Goal: Information Seeking & Learning: Check status

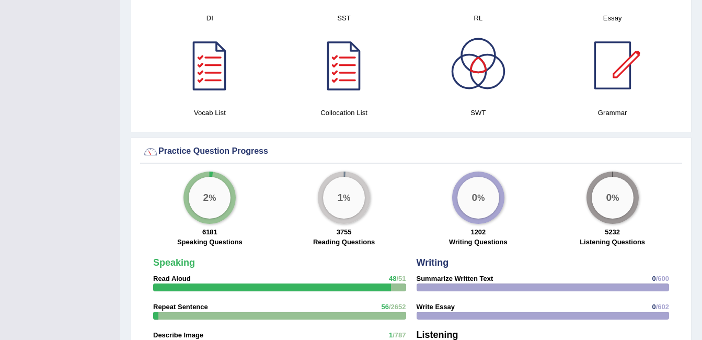
scroll to position [626, 0]
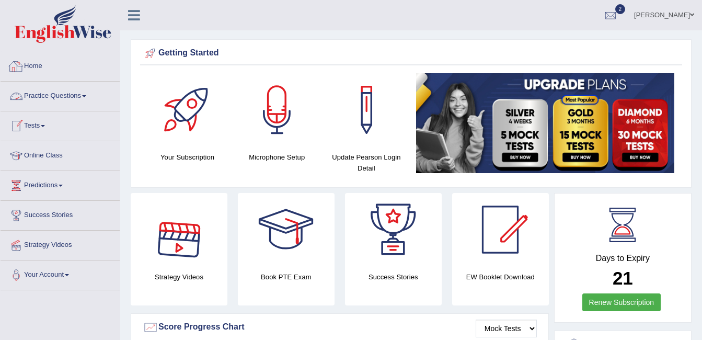
click at [44, 68] on link "Home" at bounding box center [60, 65] width 119 height 26
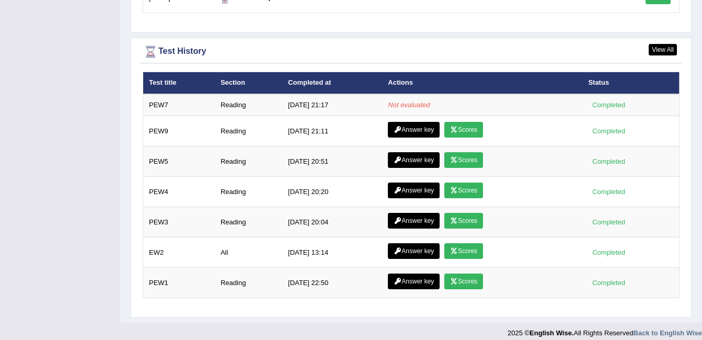
scroll to position [1397, 0]
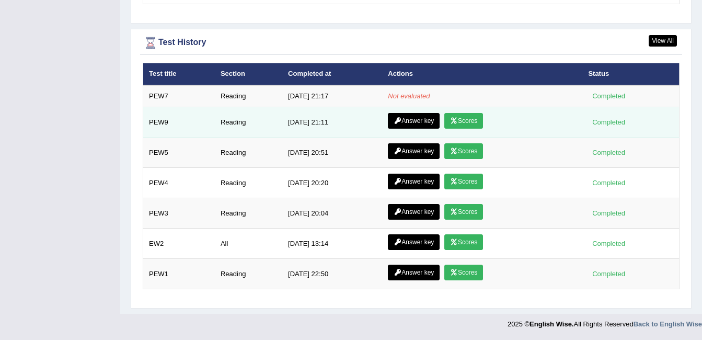
click at [472, 121] on link "Scores" at bounding box center [463, 121] width 39 height 16
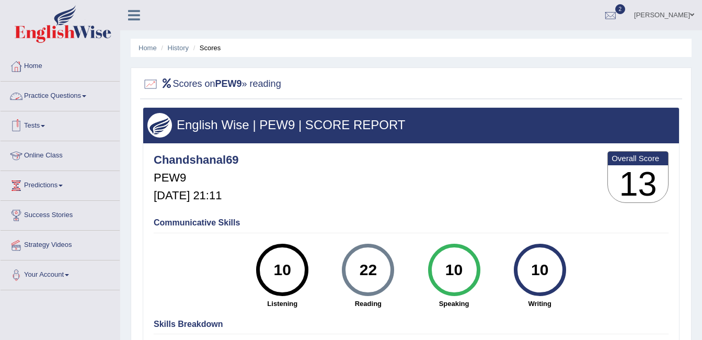
click at [46, 88] on link "Practice Questions" at bounding box center [60, 95] width 119 height 26
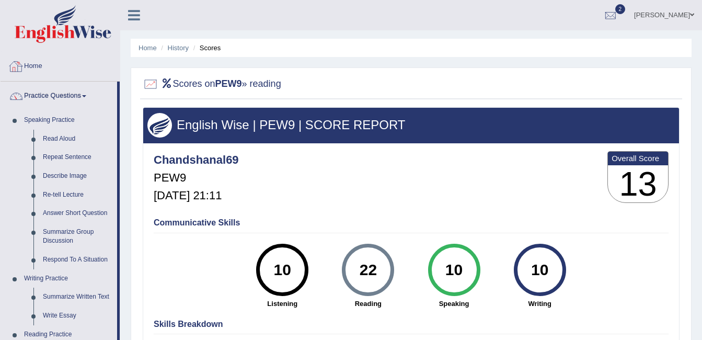
click at [26, 65] on link "Home" at bounding box center [60, 65] width 119 height 26
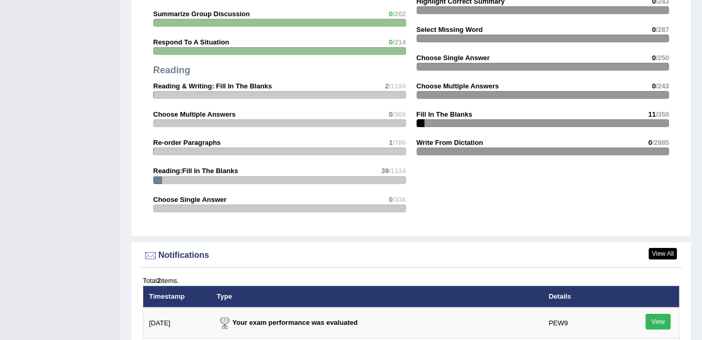
scroll to position [1255, 0]
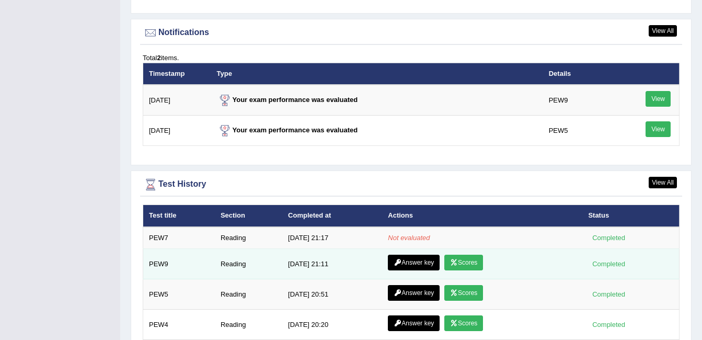
click at [427, 260] on link "Answer key" at bounding box center [414, 263] width 52 height 16
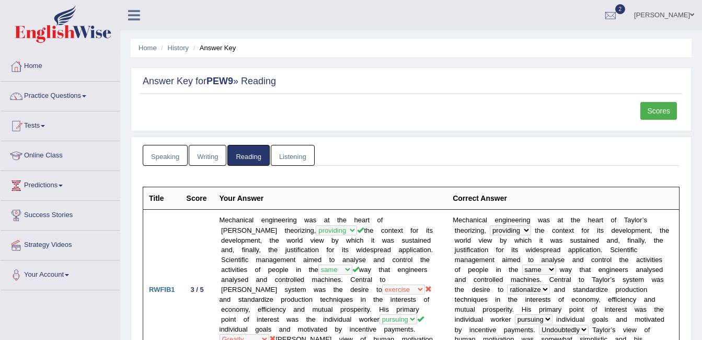
click at [650, 110] on link "Scores" at bounding box center [659, 111] width 37 height 18
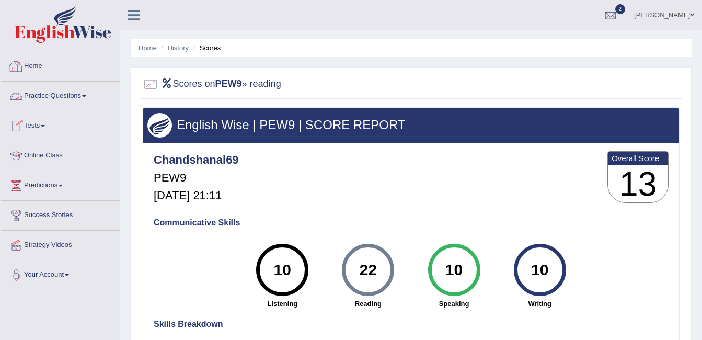
click at [46, 68] on link "Home" at bounding box center [60, 65] width 119 height 26
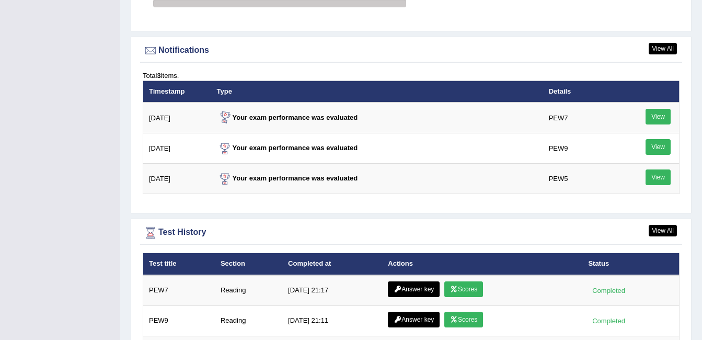
scroll to position [1343, 0]
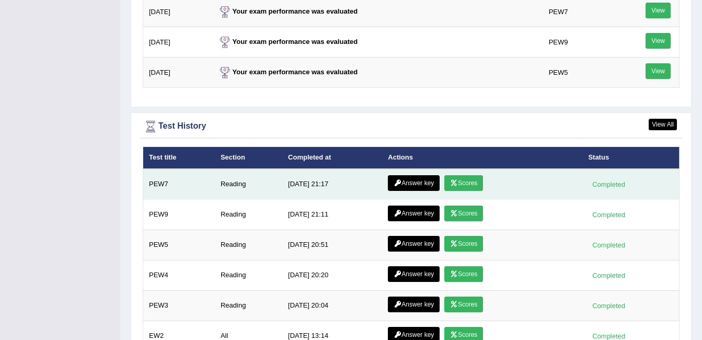
click at [466, 182] on link "Scores" at bounding box center [463, 183] width 39 height 16
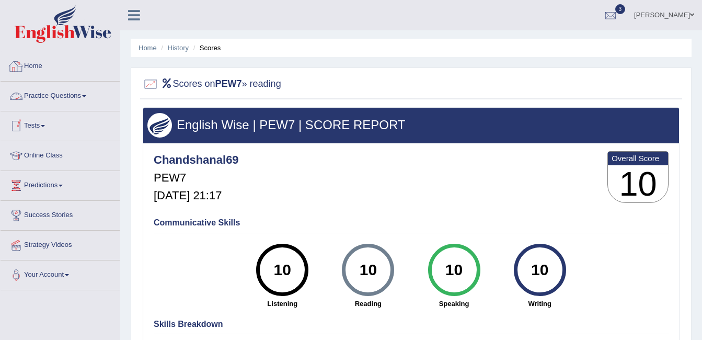
click at [42, 67] on link "Home" at bounding box center [60, 65] width 119 height 26
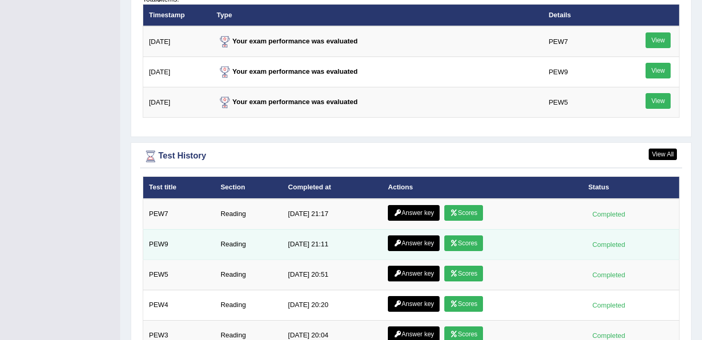
scroll to position [1261, 0]
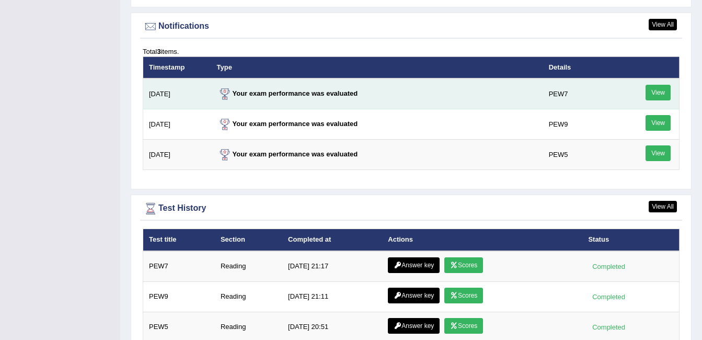
click at [669, 90] on link "View" at bounding box center [658, 93] width 25 height 16
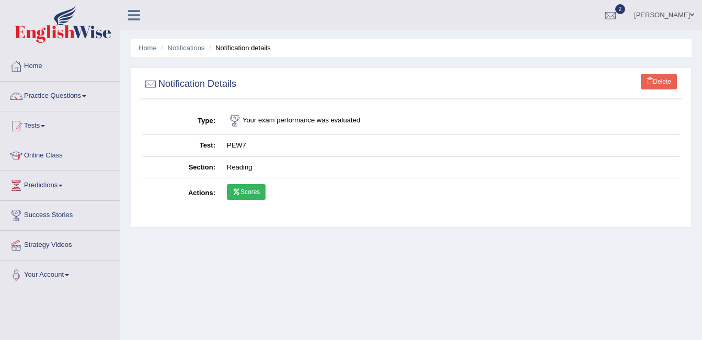
click at [257, 190] on link "Scores" at bounding box center [246, 192] width 39 height 16
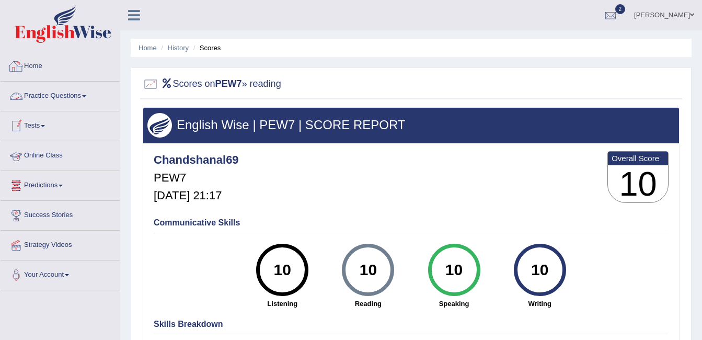
click at [39, 60] on link "Home" at bounding box center [60, 65] width 119 height 26
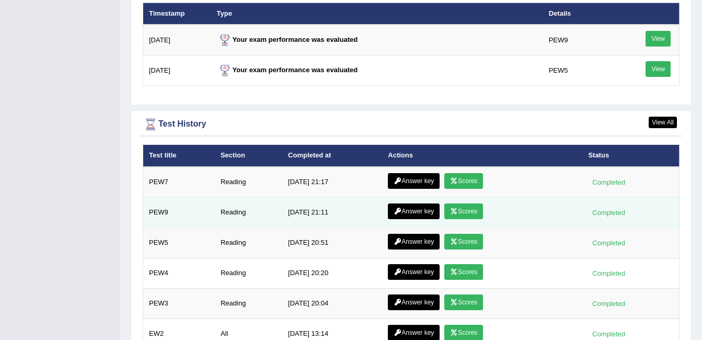
scroll to position [1316, 0]
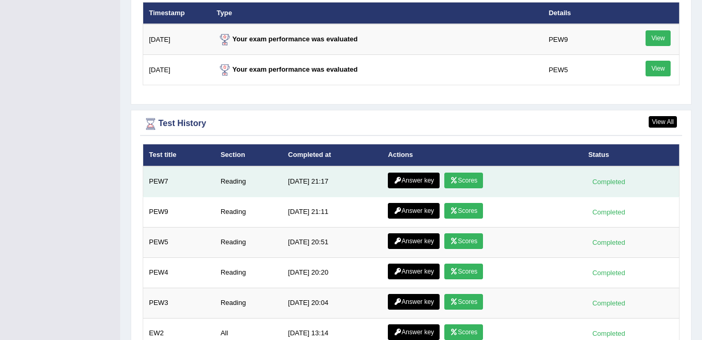
click at [418, 184] on link "Answer key" at bounding box center [414, 181] width 52 height 16
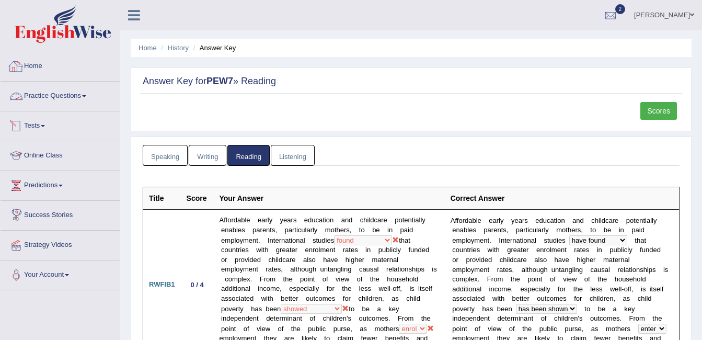
click at [42, 73] on link "Home" at bounding box center [60, 65] width 119 height 26
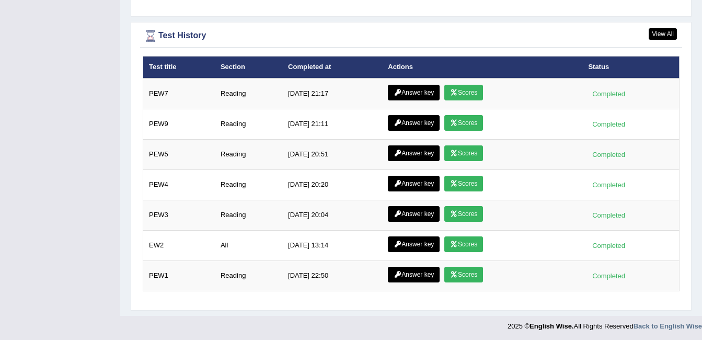
scroll to position [1406, 0]
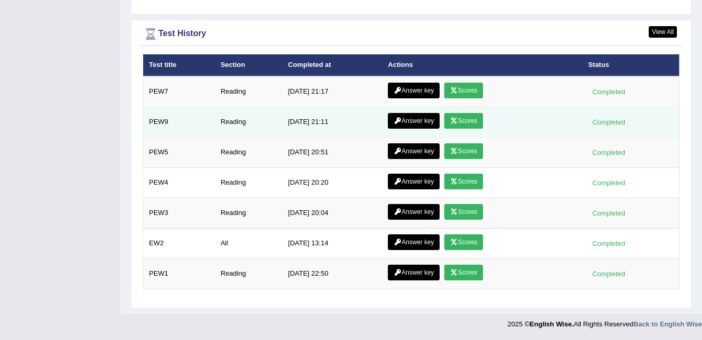
click at [403, 120] on link "Answer key" at bounding box center [414, 121] width 52 height 16
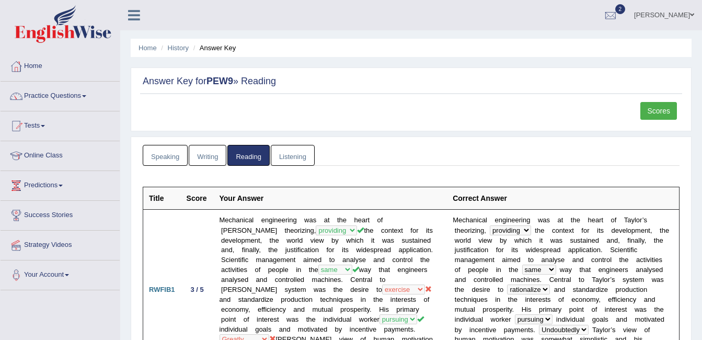
click at [660, 109] on link "Scores" at bounding box center [659, 111] width 37 height 18
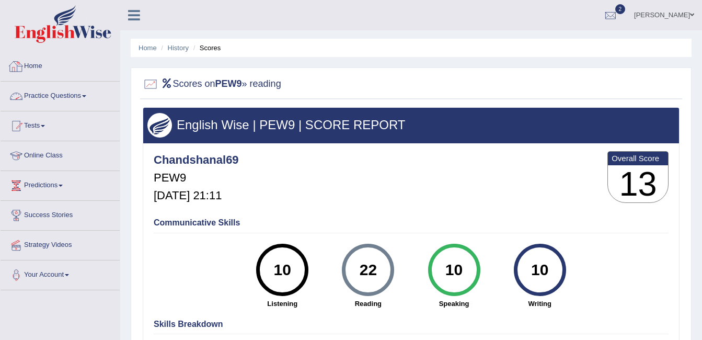
click at [44, 68] on link "Home" at bounding box center [60, 65] width 119 height 26
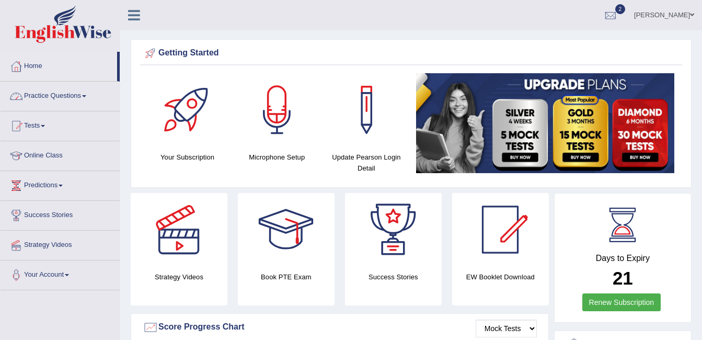
click at [83, 94] on link "Practice Questions" at bounding box center [60, 95] width 119 height 26
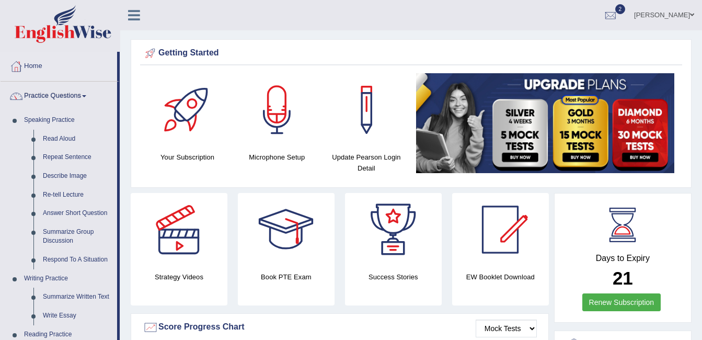
click at [83, 94] on link "Practice Questions" at bounding box center [59, 95] width 117 height 26
